Goal: Register for event/course

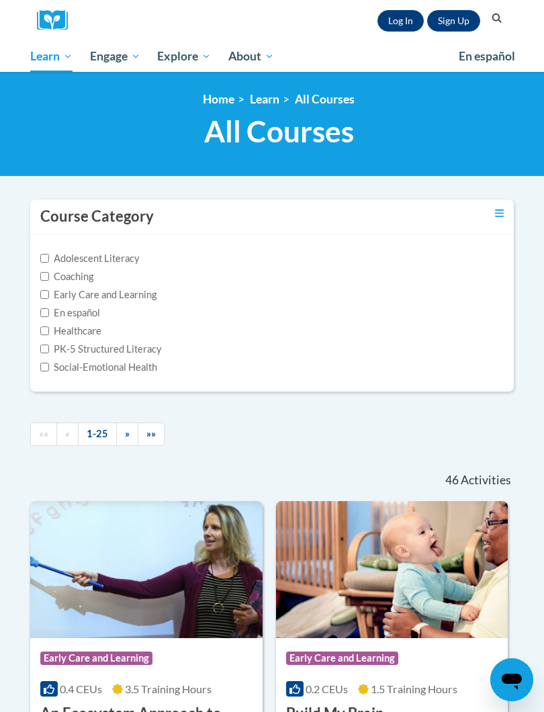
click at [40, 349] on input "PK-5 Structured Literacy" at bounding box center [44, 349] width 9 height 9
checkbox input "true"
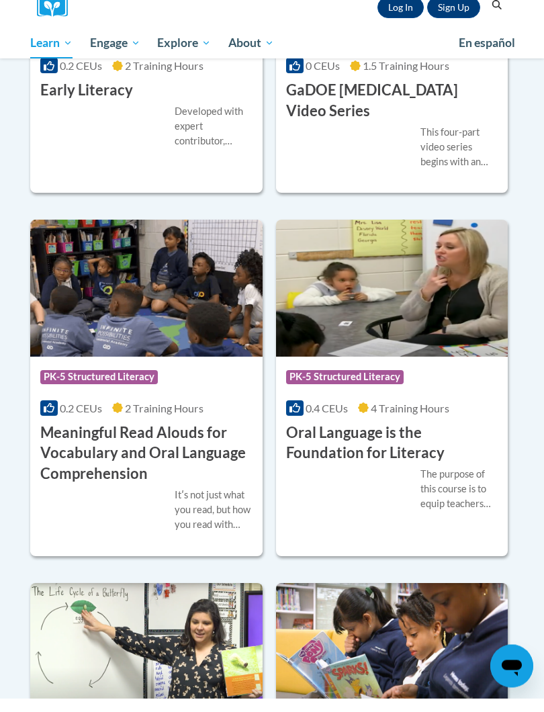
scroll to position [902, 0]
click at [478, 377] on div "Course Category: PK-5 Structured Literacy" at bounding box center [392, 392] width 212 height 30
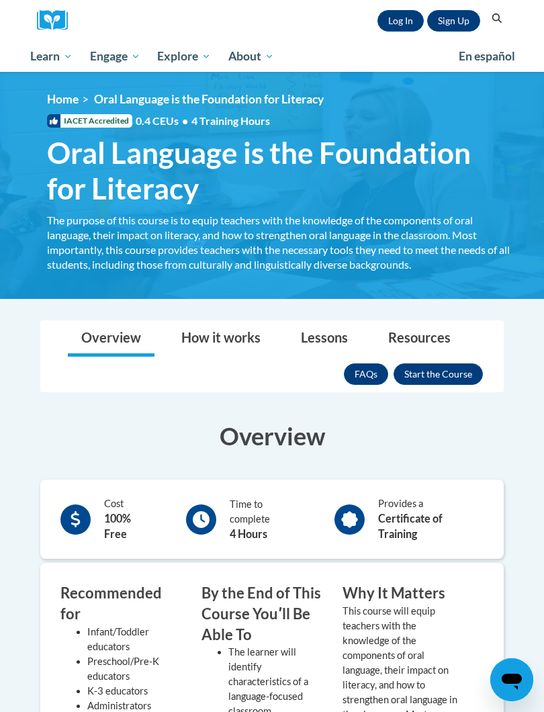
click at [439, 372] on button "Enroll" at bounding box center [438, 373] width 89 height 21
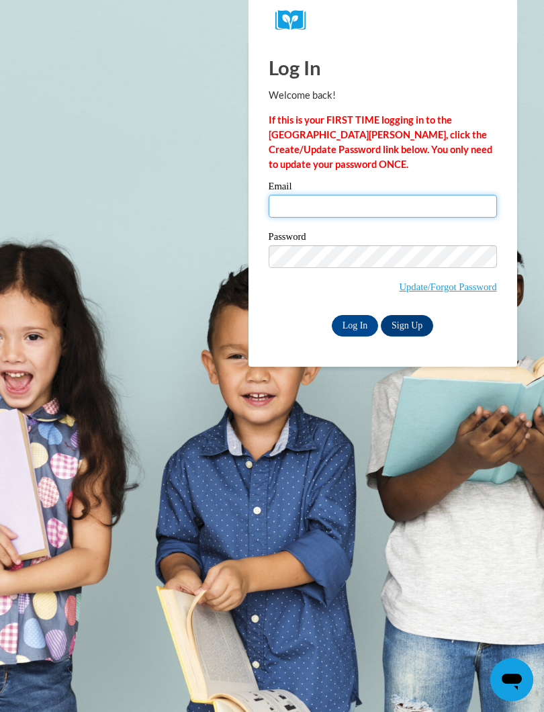
click at [359, 208] on input "Email" at bounding box center [383, 206] width 228 height 23
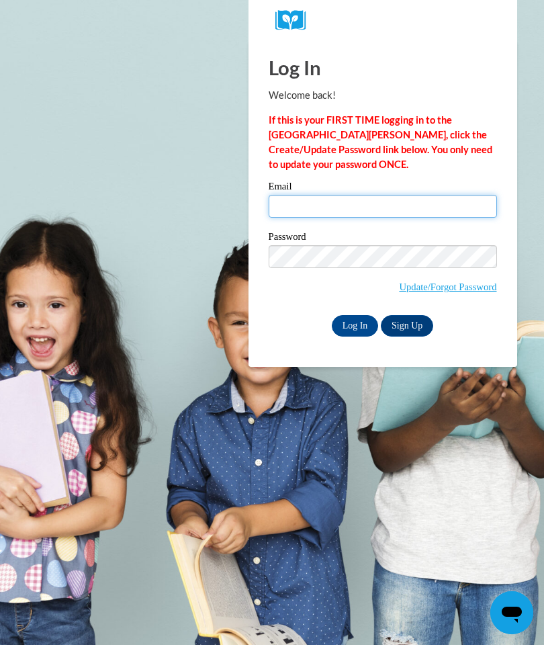
type input "wiestme@fennimore.k12.wi.us"
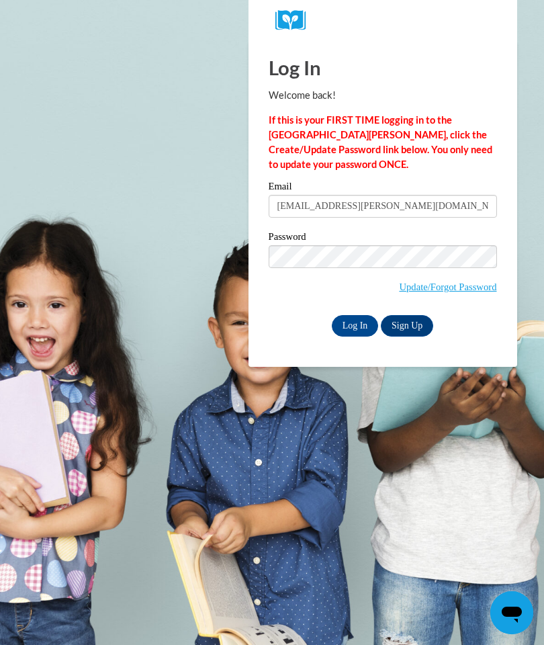
click at [346, 324] on input "Log In" at bounding box center [355, 325] width 47 height 21
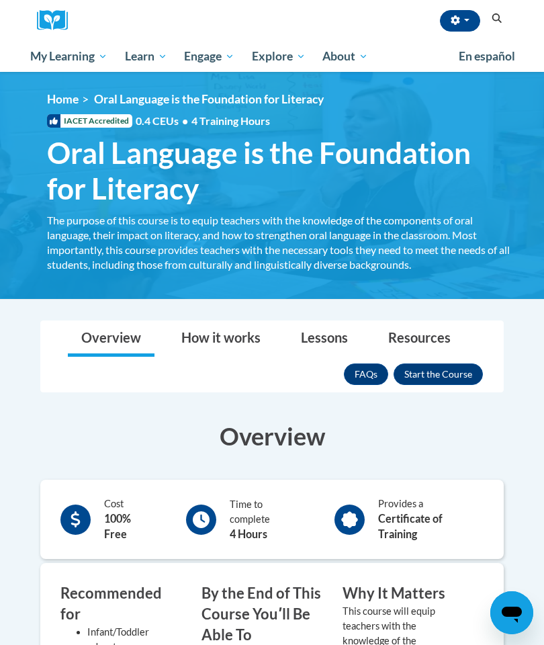
click at [434, 368] on button "Enroll" at bounding box center [438, 373] width 89 height 21
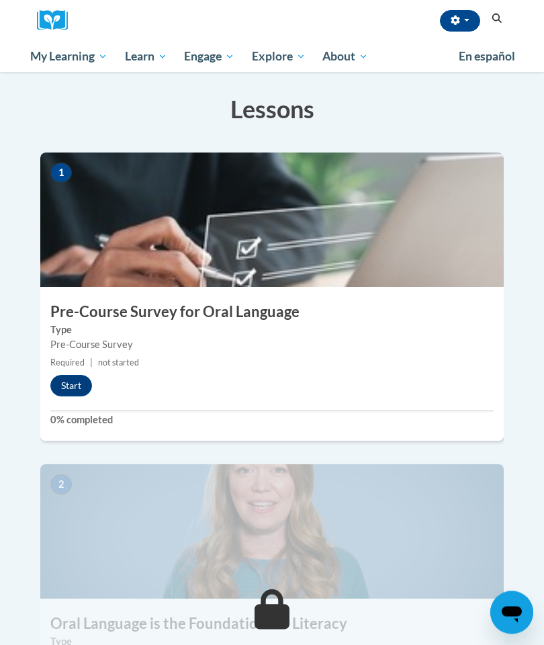
scroll to position [308, 0]
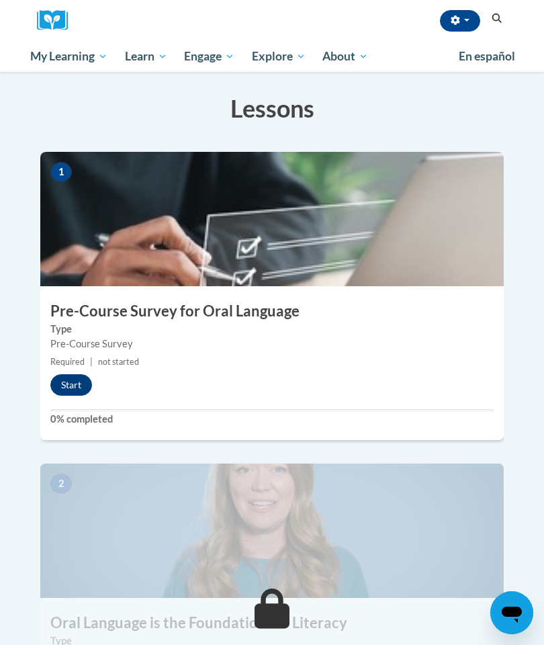
click at [75, 374] on button "Start" at bounding box center [71, 384] width 42 height 21
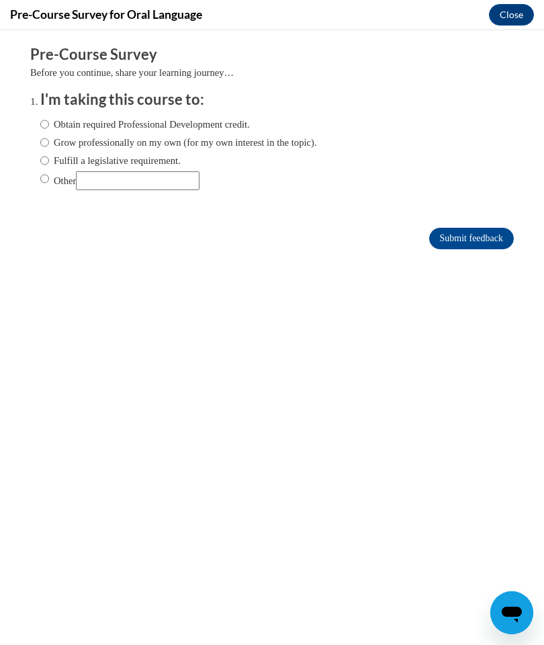
scroll to position [0, 0]
click at [49, 120] on input "Obtain required Professional Development credit." at bounding box center [44, 124] width 9 height 15
radio input "true"
click at [472, 236] on input "Submit feedback" at bounding box center [471, 238] width 85 height 21
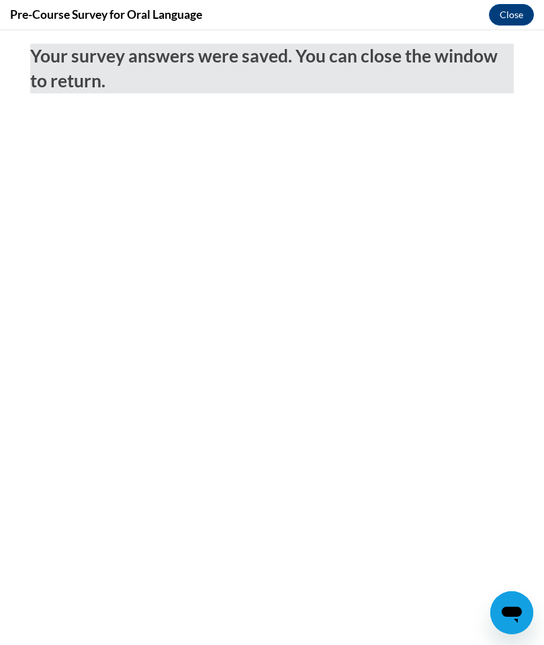
click at [519, 12] on button "Close" at bounding box center [511, 14] width 45 height 21
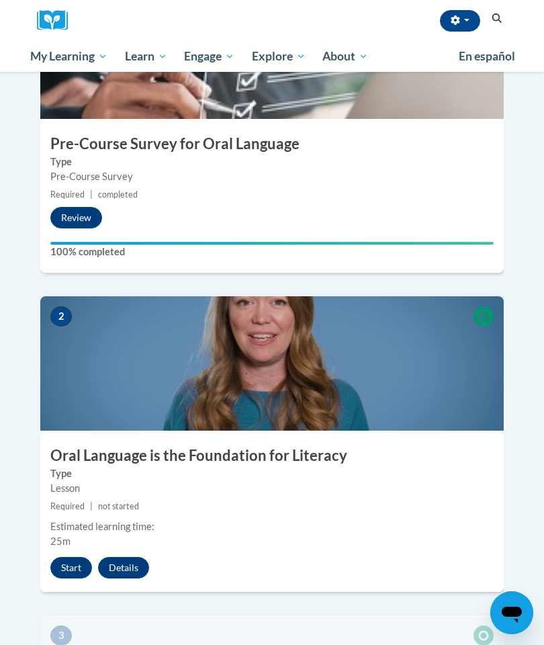
scroll to position [529, 0]
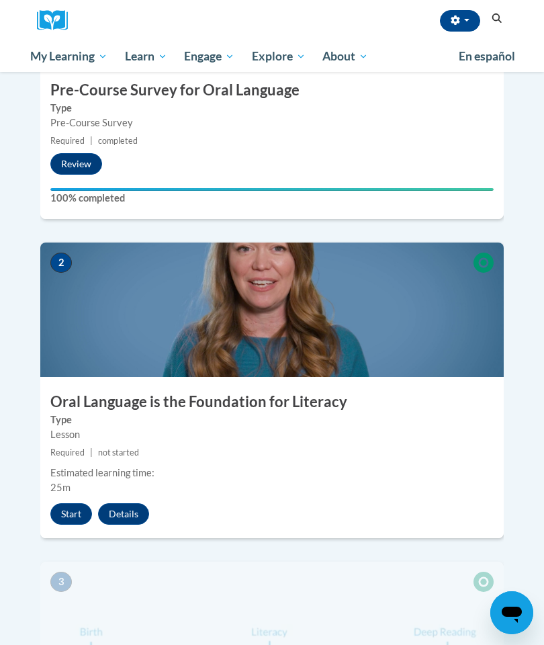
click at [66, 503] on button "Start" at bounding box center [71, 513] width 42 height 21
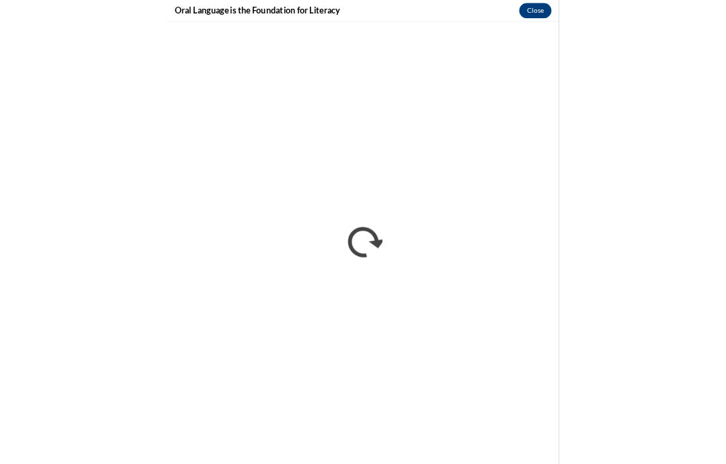
scroll to position [0, 0]
